Goal: Register for event/course

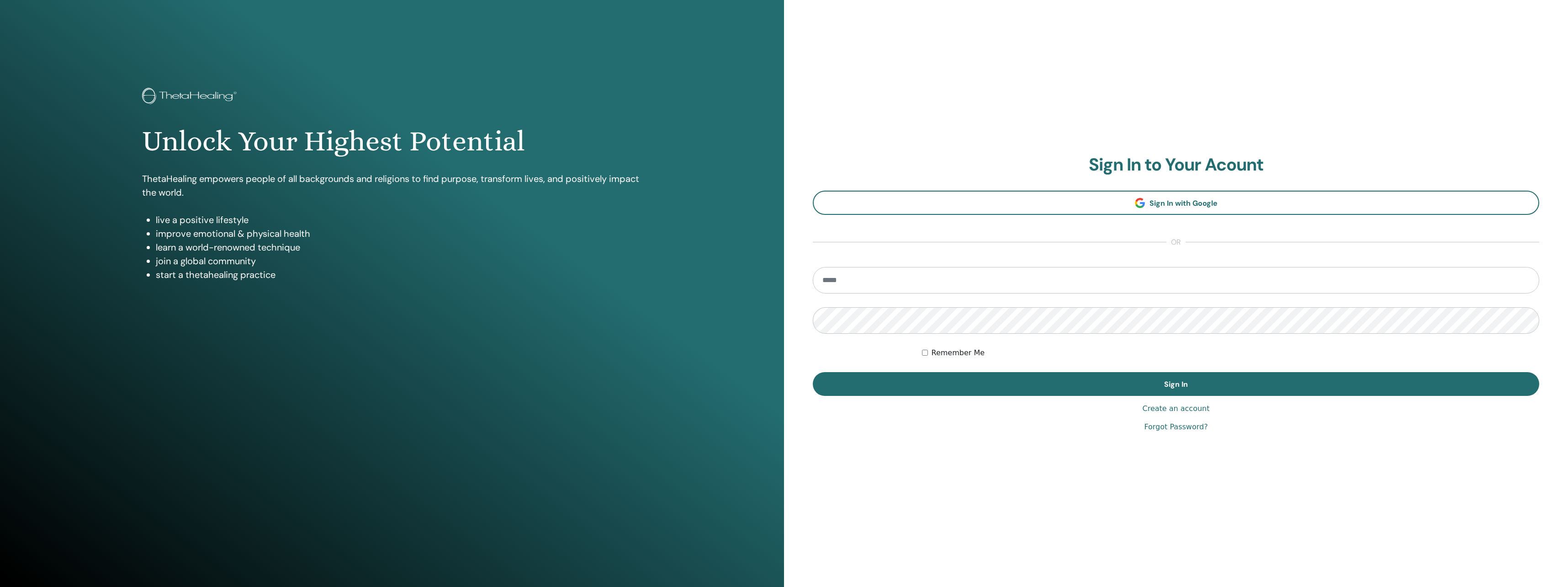
click at [914, 275] on input "email" at bounding box center [1176, 280] width 726 height 27
type input "**********"
click at [813, 372] on button "Sign In" at bounding box center [1176, 384] width 726 height 23
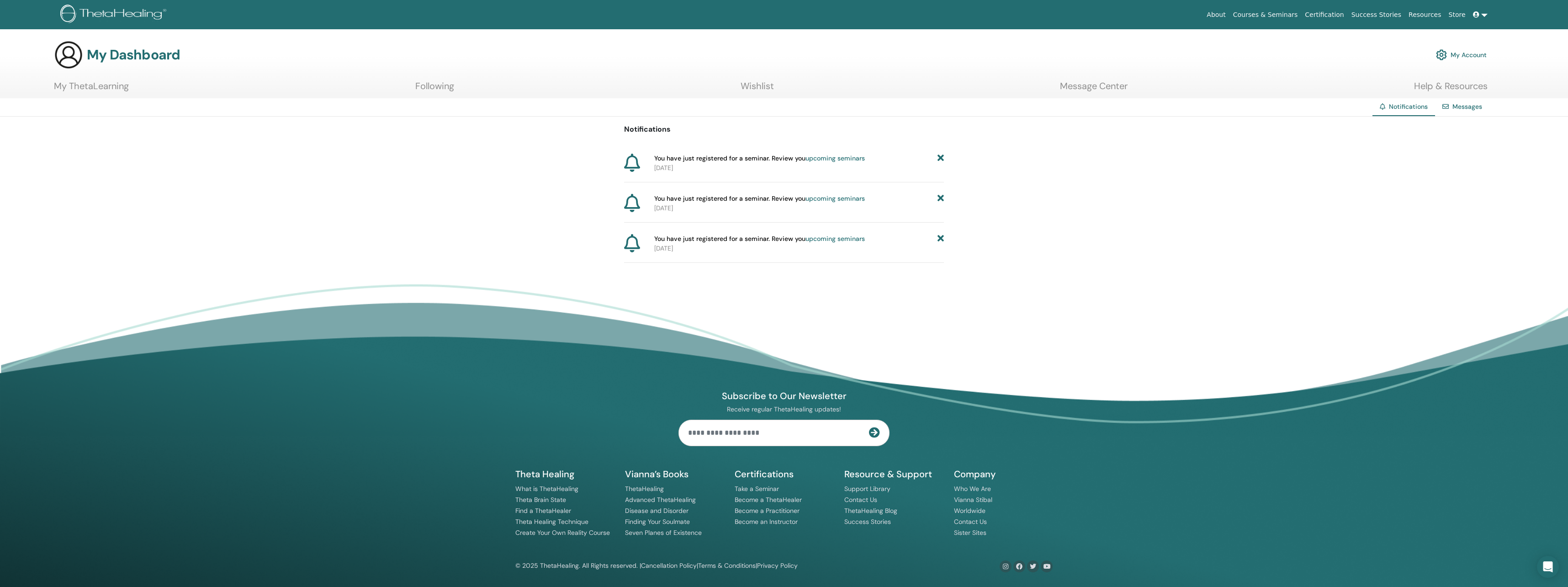
click at [822, 239] on link "upcoming seminars" at bounding box center [835, 239] width 59 height 8
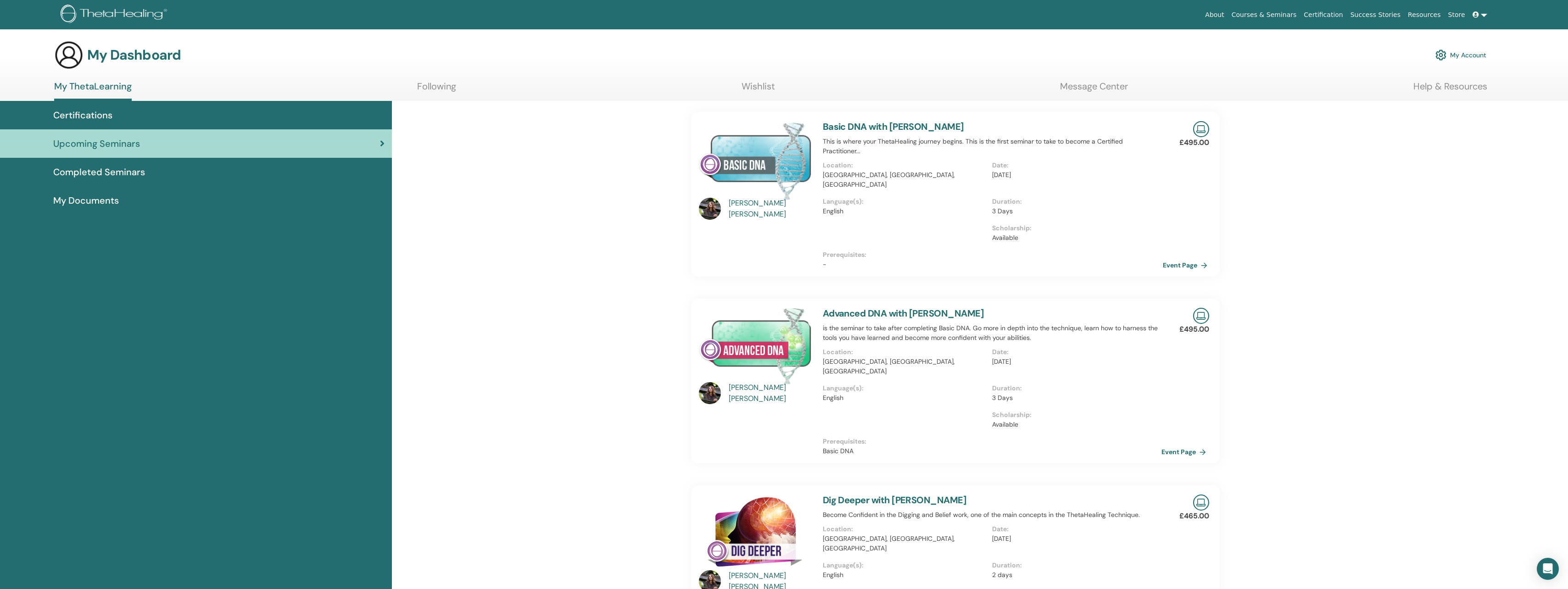
click at [1182, 259] on link "Event Page" at bounding box center [1187, 265] width 48 height 14
click at [894, 308] on link "Advanced DNA with [PERSON_NAME]" at bounding box center [903, 313] width 161 height 12
click at [1183, 445] on link "Event Page" at bounding box center [1187, 452] width 48 height 14
drag, startPoint x: 1567, startPoint y: 200, endPoint x: 1575, endPoint y: 251, distance: 51.6
click at [1567, 251] on html "About Courses & Seminars Certification Success Stories Resources Store OS [PERS…" at bounding box center [784, 294] width 1568 height 589
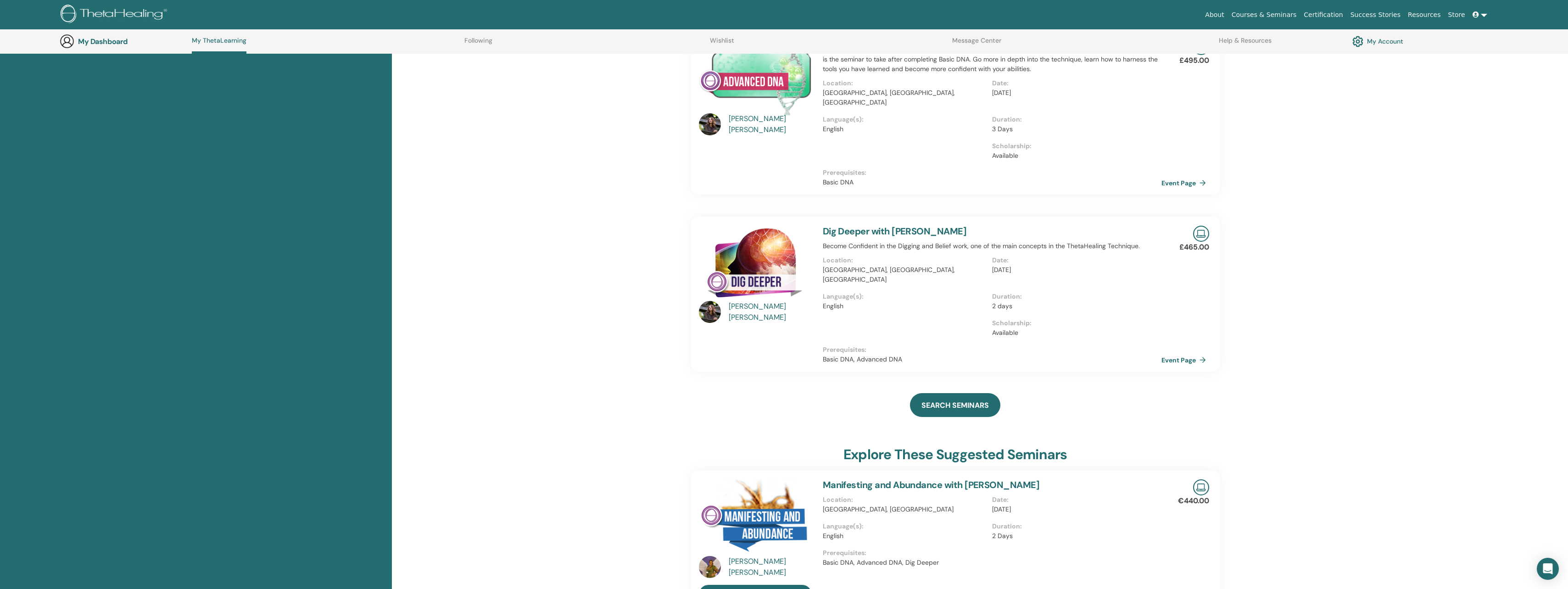
scroll to position [302, 0]
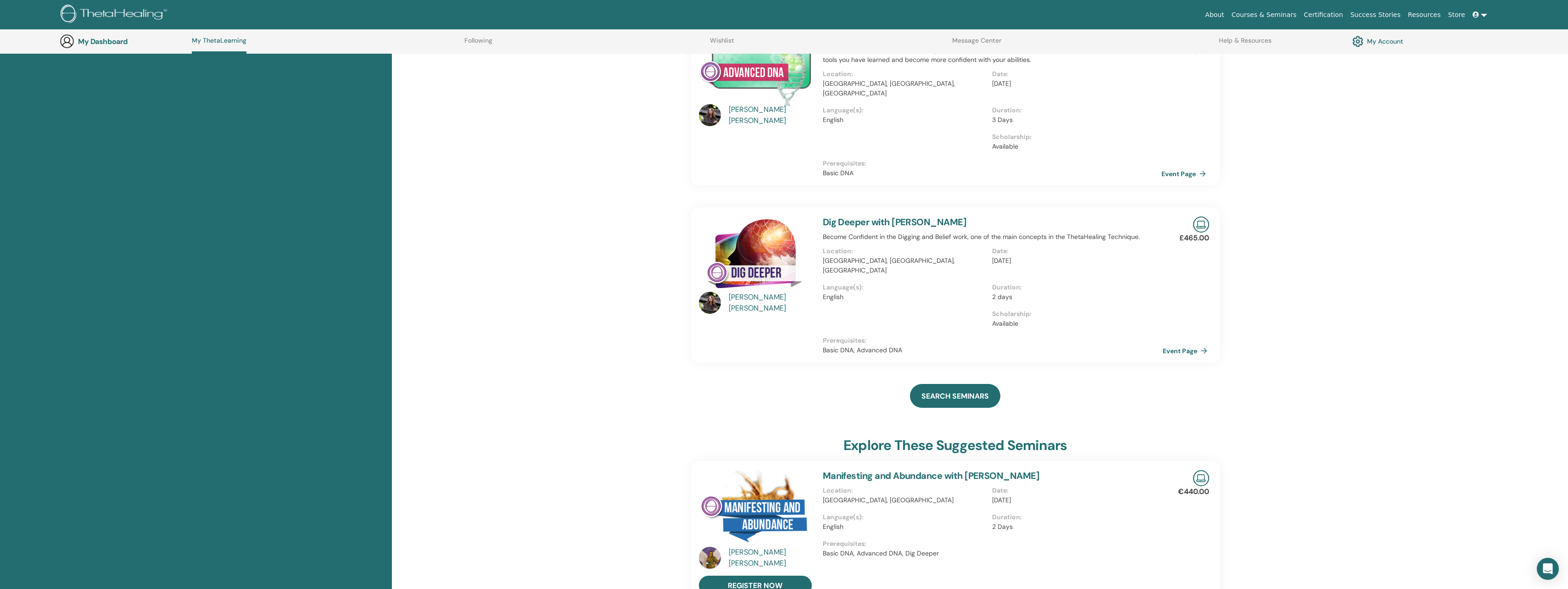
click at [1182, 344] on link "Event Page" at bounding box center [1187, 351] width 48 height 14
